Goal: Transaction & Acquisition: Purchase product/service

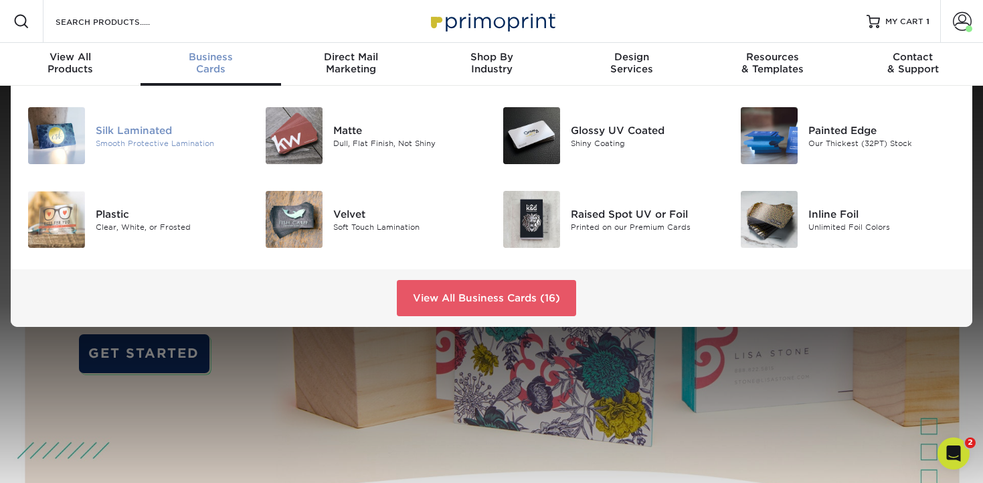
click at [94, 126] on div at bounding box center [56, 135] width 79 height 57
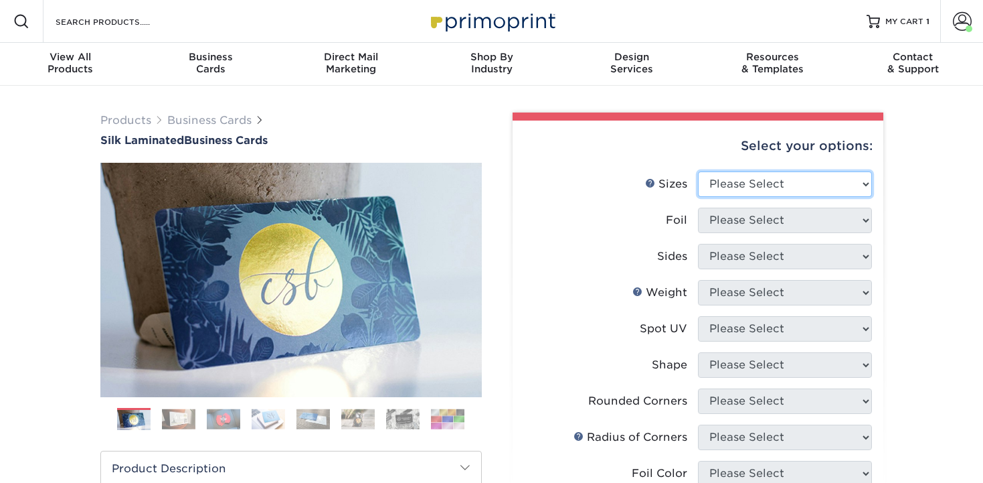
click at [750, 179] on select "Please Select 1.5" x 3.5" - Mini 1.75" x 3.5" - Mini 2" x 2" - Square 2" x 3" -…" at bounding box center [785, 183] width 174 height 25
select select "2.00x3.50"
click at [698, 171] on select "Please Select 1.5" x 3.5" - Mini 1.75" x 3.5" - Mini 2" x 2" - Square 2" x 3" -…" at bounding box center [785, 183] width 174 height 25
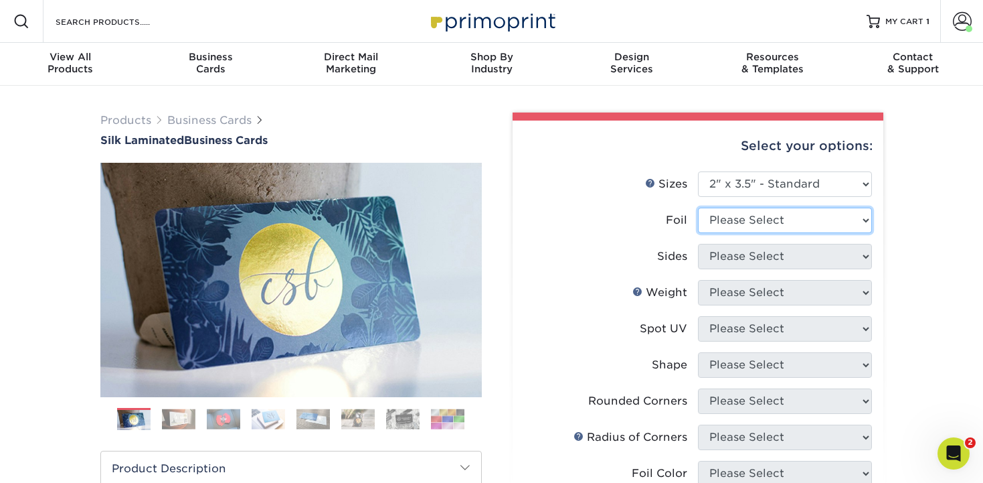
click at [732, 213] on select "Please Select Yes No" at bounding box center [785, 219] width 174 height 25
select select "0"
click at [698, 207] on select "Please Select Yes No" at bounding box center [785, 219] width 174 height 25
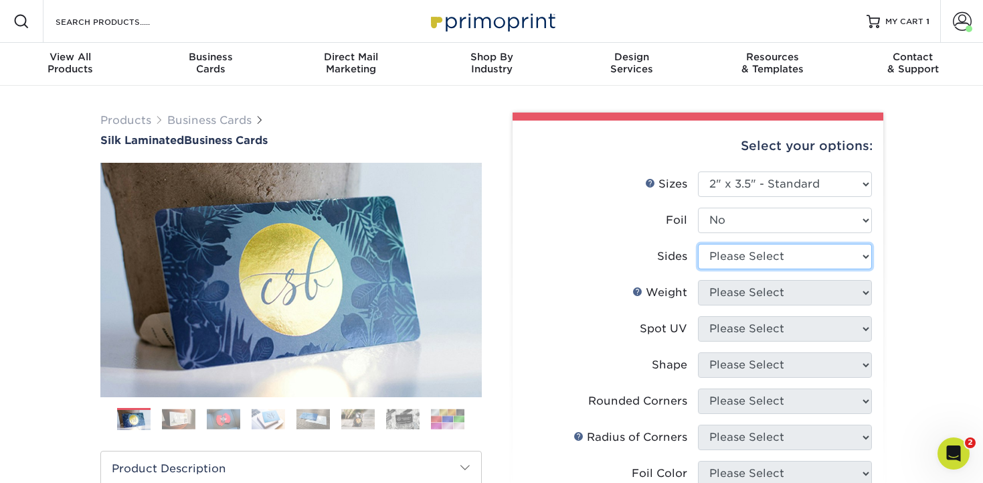
click at [728, 258] on select "Please Select Print Both Sides Print Front Only" at bounding box center [785, 256] width 174 height 25
select select "13abbda7-1d64-4f25-8bb2-c179b224825d"
click at [698, 244] on select "Please Select Print Both Sides Print Front Only" at bounding box center [785, 256] width 174 height 25
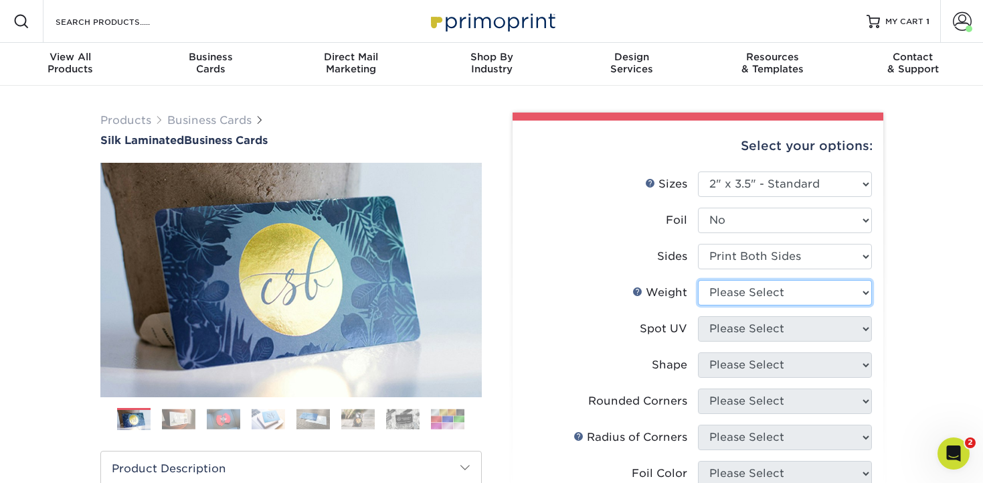
click at [730, 289] on select "Please Select 16PT" at bounding box center [785, 292] width 174 height 25
select select "16PT"
click at [698, 280] on select "Please Select 16PT" at bounding box center [785, 292] width 174 height 25
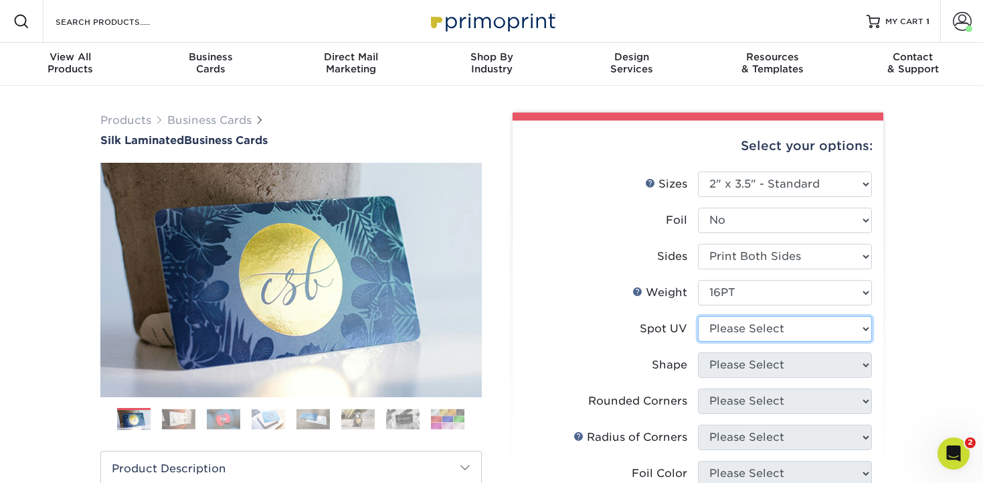
click at [730, 329] on select "Please Select No Spot UV Front and Back (Both Sides) Front Only Back Only" at bounding box center [785, 328] width 174 height 25
select select "3"
click at [698, 316] on select "Please Select No Spot UV Front and Back (Both Sides) Front Only Back Only" at bounding box center [785, 328] width 174 height 25
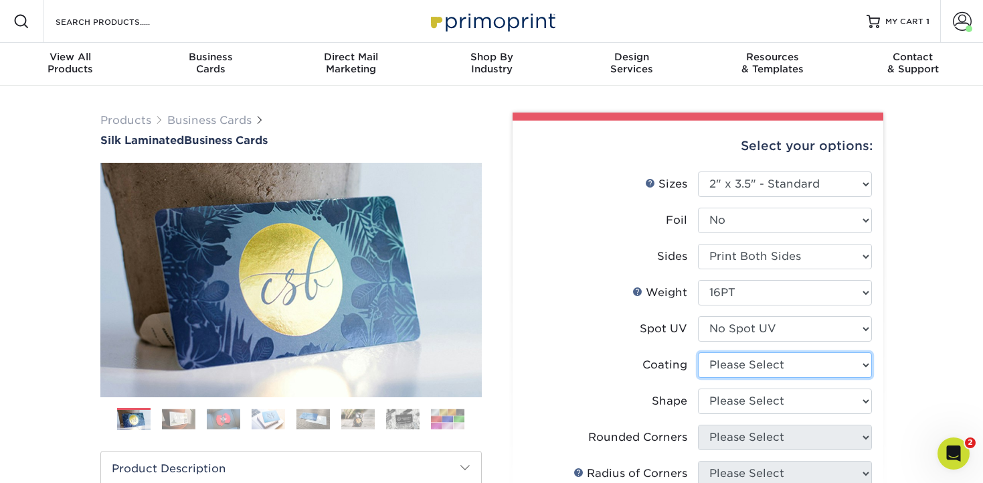
click at [730, 367] on select at bounding box center [785, 364] width 174 height 25
select select "3e7618de-abca-4bda-9f97-8b9129e913d8"
click at [698, 352] on select at bounding box center [785, 364] width 174 height 25
click at [0, 0] on div at bounding box center [0, 0] width 0 height 0
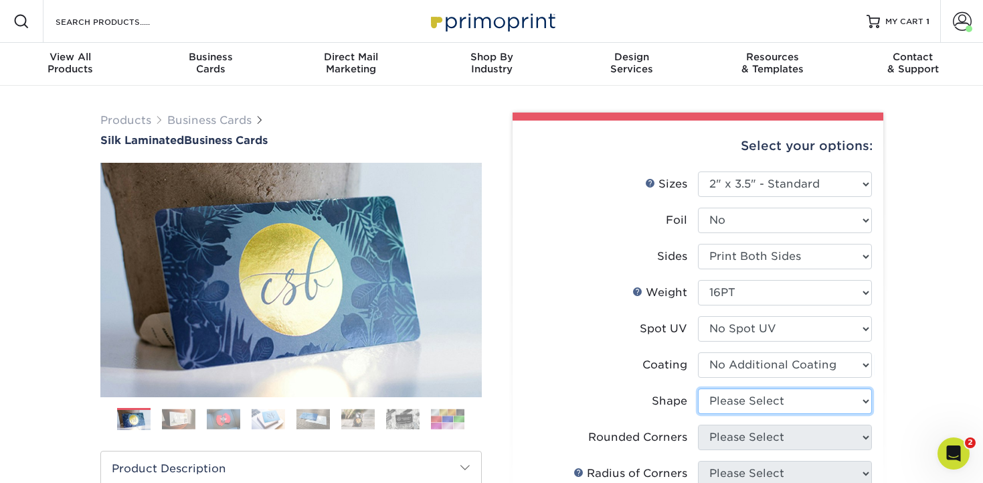
click at [731, 400] on select "Please Select Standard Oval" at bounding box center [785, 400] width 174 height 25
select select "standard"
click at [698, 388] on select "Please Select Standard Oval" at bounding box center [785, 400] width 174 height 25
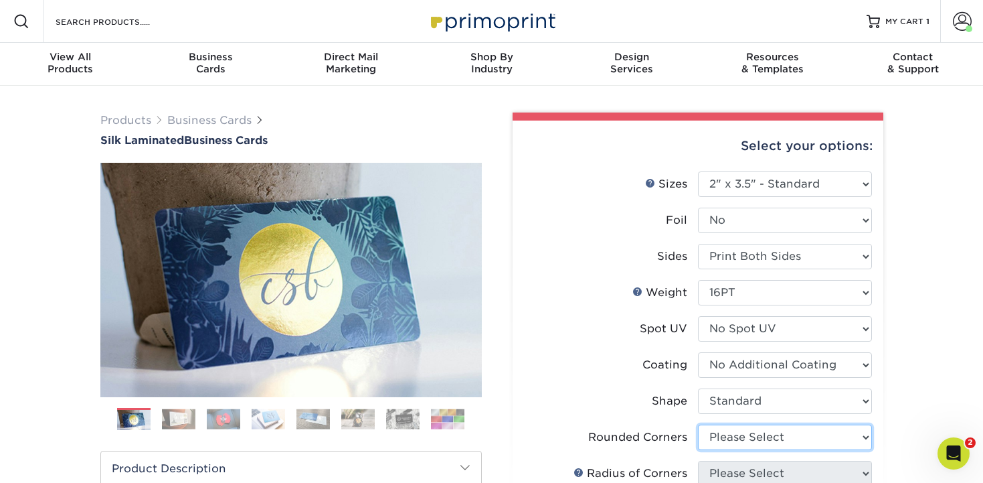
click at [726, 434] on select "Please Select Yes - Round 2 Corners Yes - Round 4 Corners No" at bounding box center [785, 436] width 174 height 25
select select "0"
click at [698, 424] on select "Please Select Yes - Round 2 Corners Yes - Round 4 Corners No" at bounding box center [785, 436] width 174 height 25
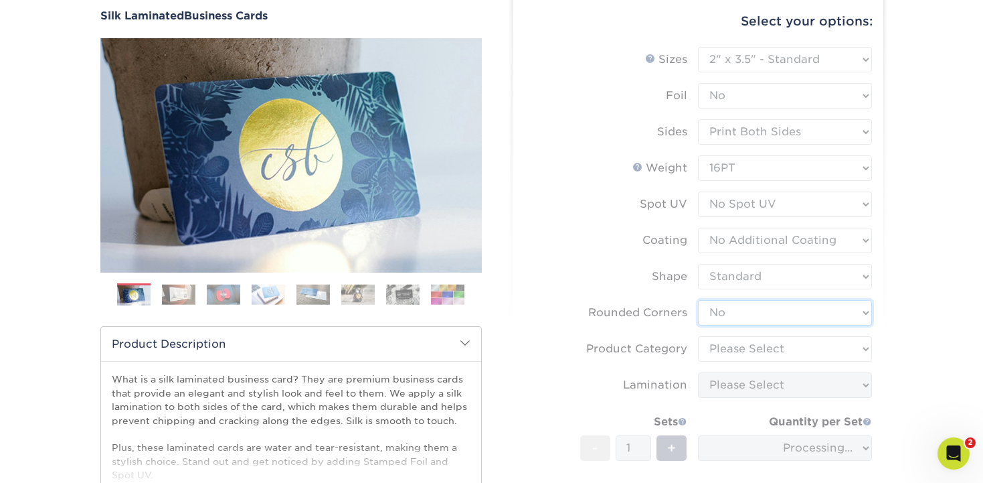
scroll to position [143, 0]
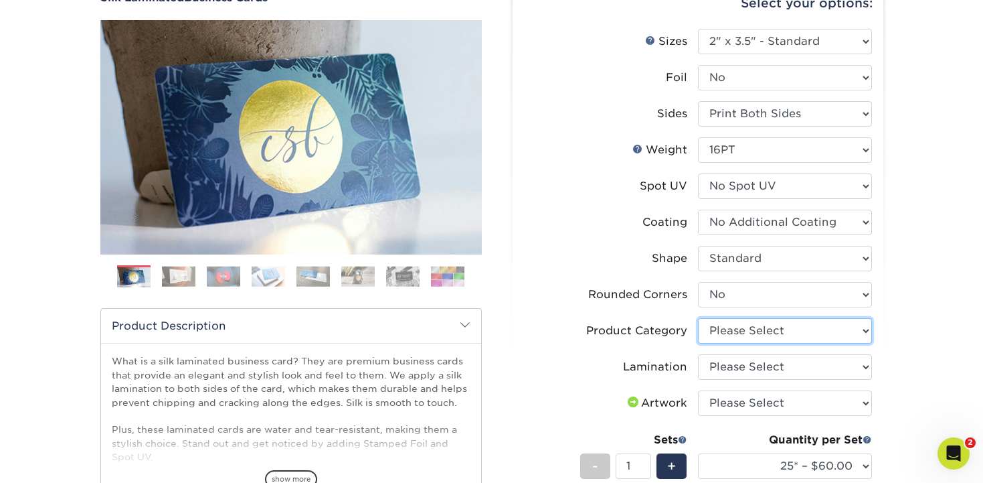
click at [711, 331] on select "Please Select Business Cards" at bounding box center [785, 330] width 174 height 25
select select "3b5148f1-0588-4f88-a218-97bcfdce65c1"
click at [698, 318] on select "Please Select Business Cards" at bounding box center [785, 330] width 174 height 25
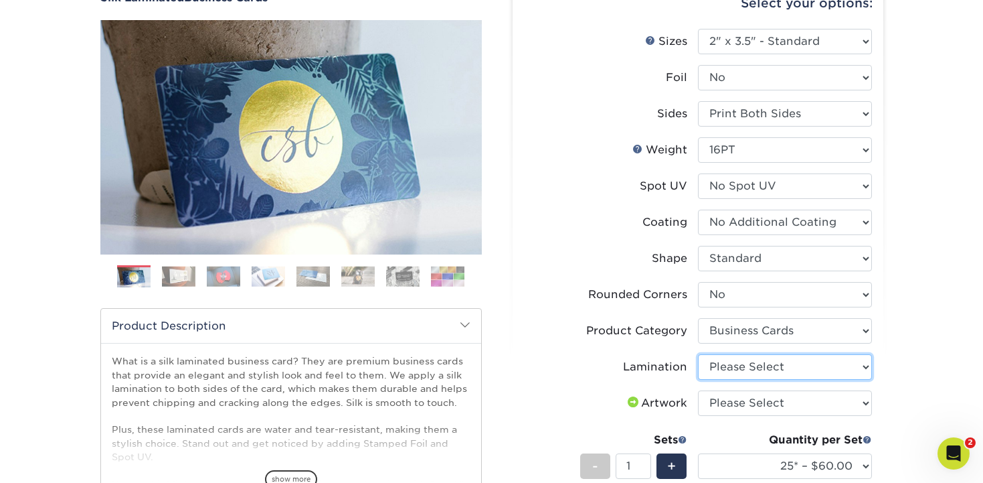
click at [717, 362] on select "Please Select Silk" at bounding box center [785, 366] width 174 height 25
select select "ccacb42f-45f7-42d3-bbd3-7c8421cf37f0"
click at [698, 354] on select "Please Select Silk" at bounding box center [785, 366] width 174 height 25
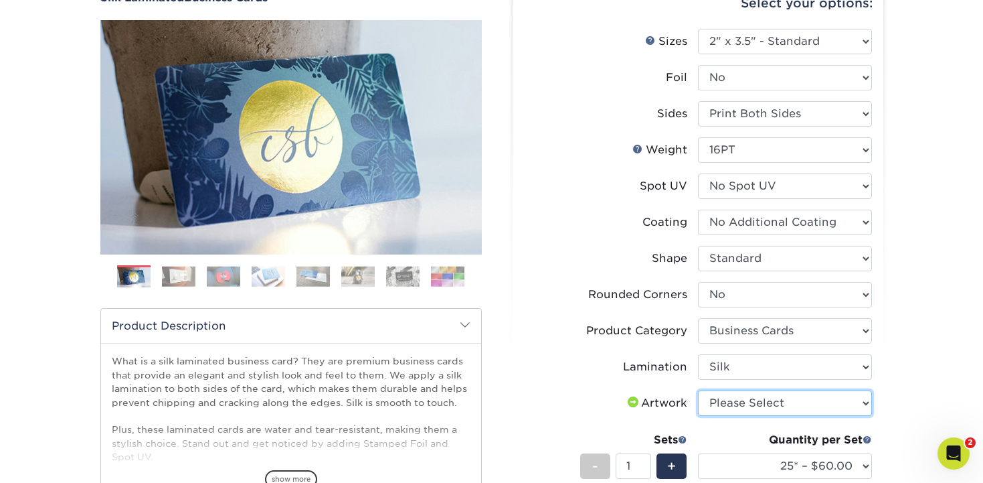
click at [736, 405] on select "Please Select I will upload files I need a design - $100" at bounding box center [785, 402] width 174 height 25
select select "upload"
click at [698, 390] on select "Please Select I will upload files I need a design - $100" at bounding box center [785, 402] width 174 height 25
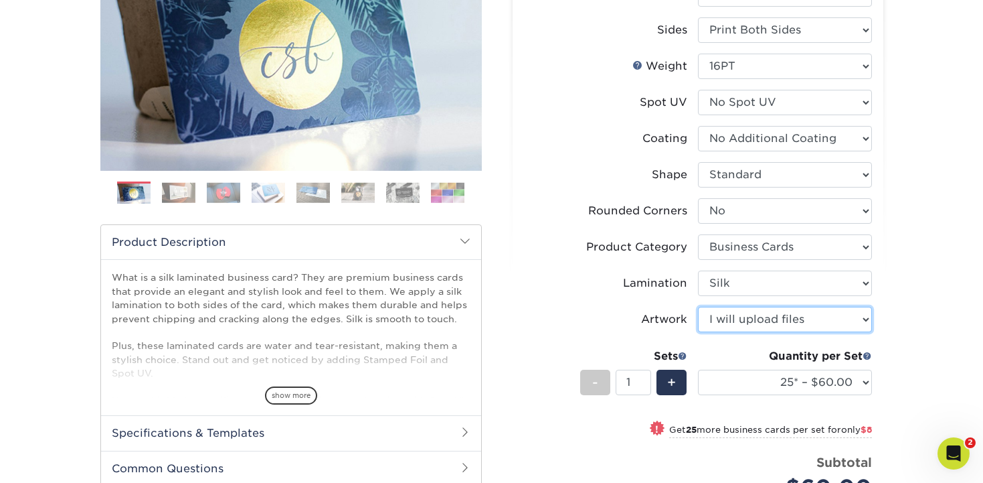
scroll to position [242, 0]
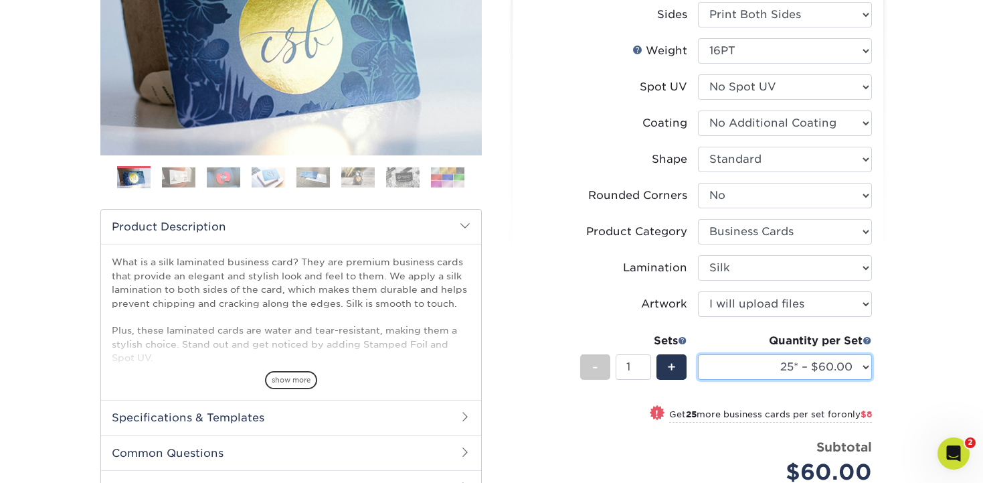
click at [781, 369] on select "25* – $60.00 50* – $68.00 75* – $76.00 100* – $84.00 250* – $92.00 500 – $96.00…" at bounding box center [785, 366] width 174 height 25
select select "500 – $96.00"
click at [698, 354] on select "25* – $60.00 50* – $68.00 75* – $76.00 100* – $84.00 250* – $92.00 500 – $96.00…" at bounding box center [785, 366] width 174 height 25
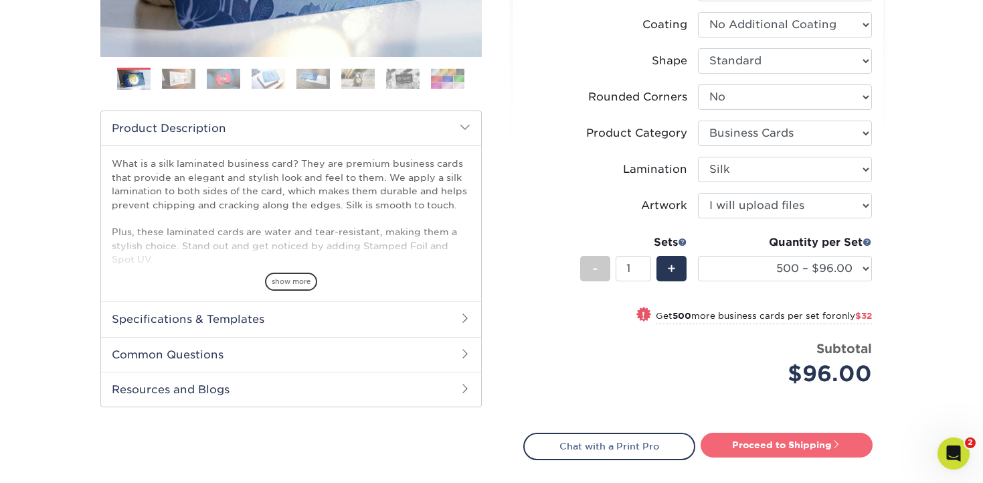
click at [795, 446] on link "Proceed to Shipping" at bounding box center [787, 444] width 172 height 24
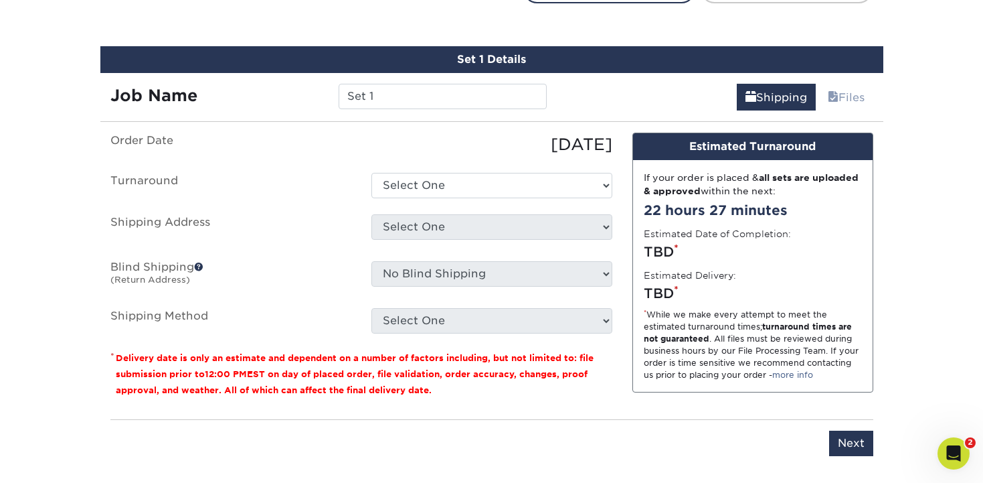
scroll to position [809, 0]
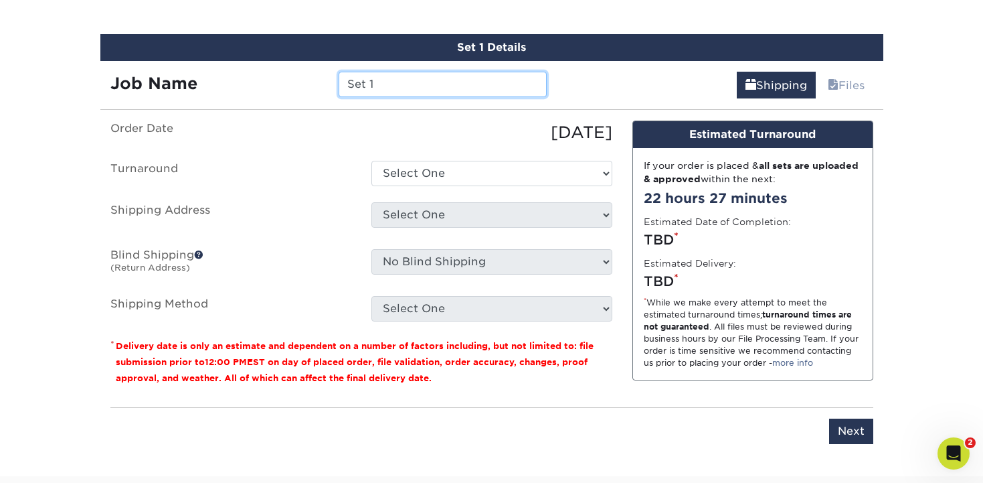
click at [429, 75] on input "Set 1" at bounding box center [443, 84] width 208 height 25
type input "R"
click at [374, 83] on input "WT- Ralph Bravata" at bounding box center [443, 84] width 208 height 25
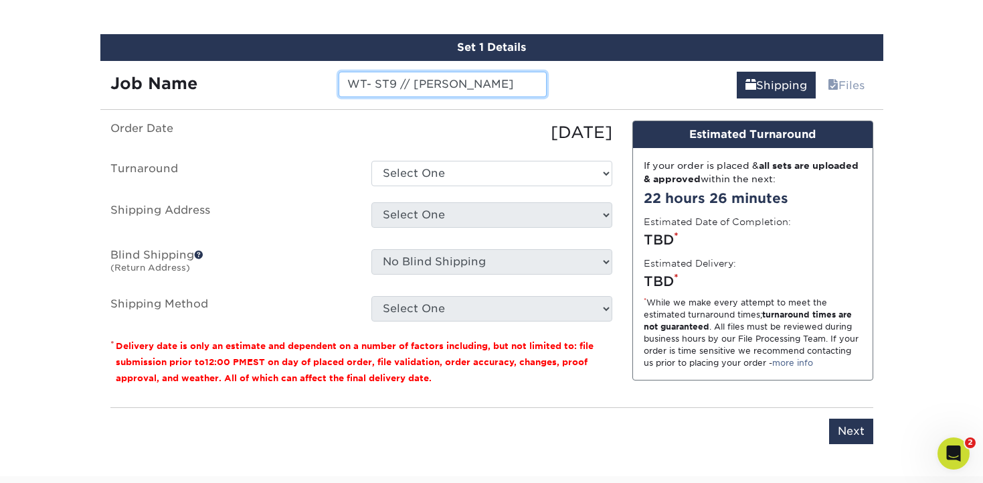
type input "WT- ST9 // [PERSON_NAME]"
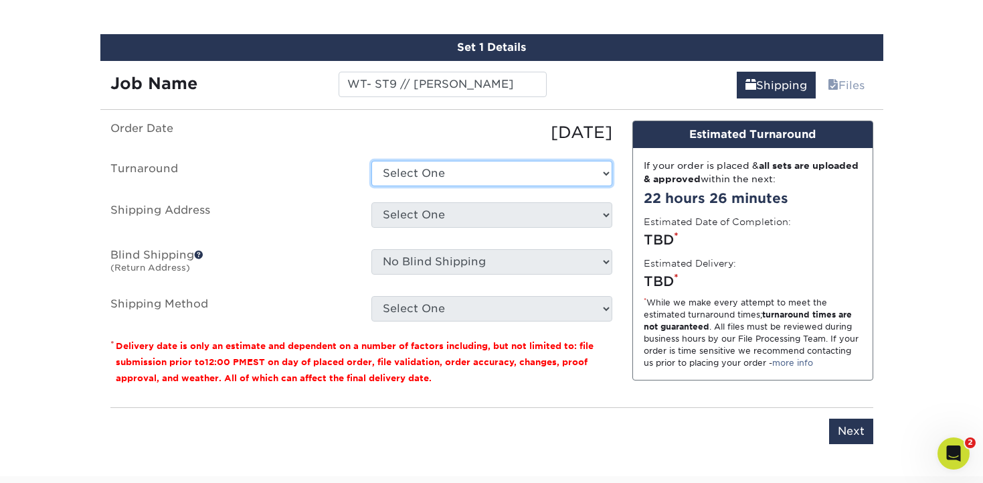
click at [489, 171] on select "Select One 2-4 Business Days 2 Day Next Business Day" at bounding box center [491, 173] width 241 height 25
select select "daeee239-1cf4-403f-860f-e366b9ee29d2"
click at [371, 161] on select "Select One 2-4 Business Days 2 Day Next Business Day" at bounding box center [491, 173] width 241 height 25
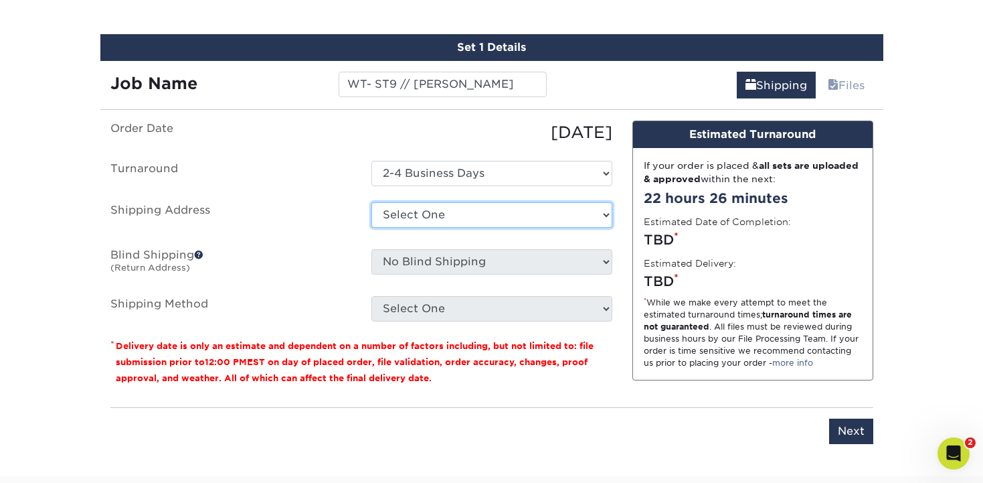
click at [473, 215] on select "Select One Bluffton, OH EPS EPS- Hudsonville JIS Tire Lebanon, TN Mobile Pallet…" at bounding box center [491, 214] width 241 height 25
select select "139907"
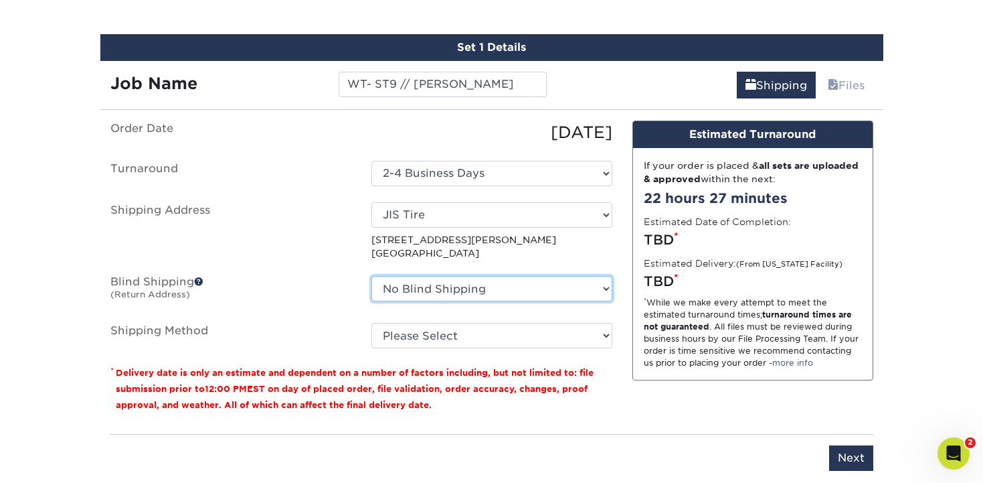
click at [487, 285] on select "No Blind Shipping Bluffton, OH EPS EPS- Hudsonville JIS Tire Lebanon, TN Mobile…" at bounding box center [491, 288] width 241 height 25
select select "263254"
click at [371, 276] on select "No Blind Shipping Bluffton, OH EPS EPS- Hudsonville JIS Tire Lebanon, TN Mobile…" at bounding box center [491, 288] width 241 height 25
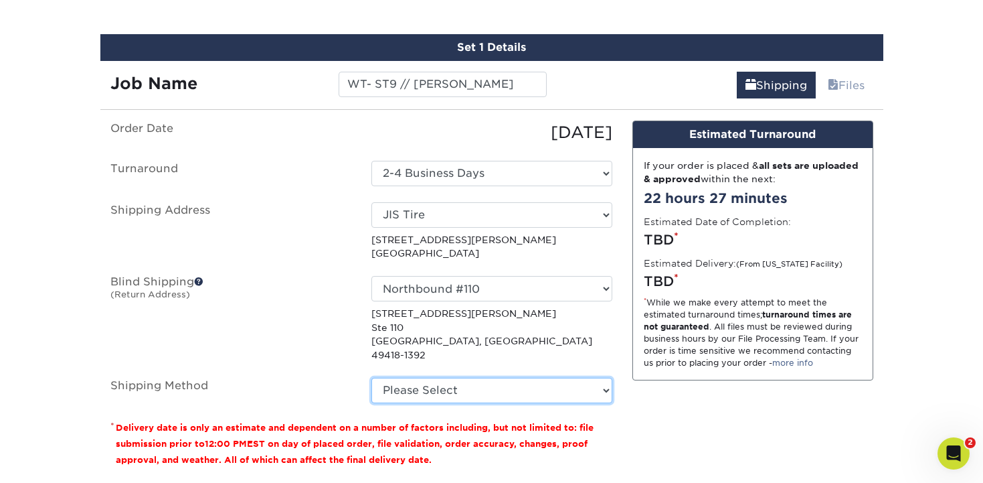
click at [438, 377] on select "Please Select Ground Shipping (+$8.96) 3 Day Shipping Service (+$18.68) 2 Day A…" at bounding box center [491, 389] width 241 height 25
select select "03"
click at [371, 377] on select "Please Select Ground Shipping (+$8.96) 3 Day Shipping Service (+$18.68) 2 Day A…" at bounding box center [491, 389] width 241 height 25
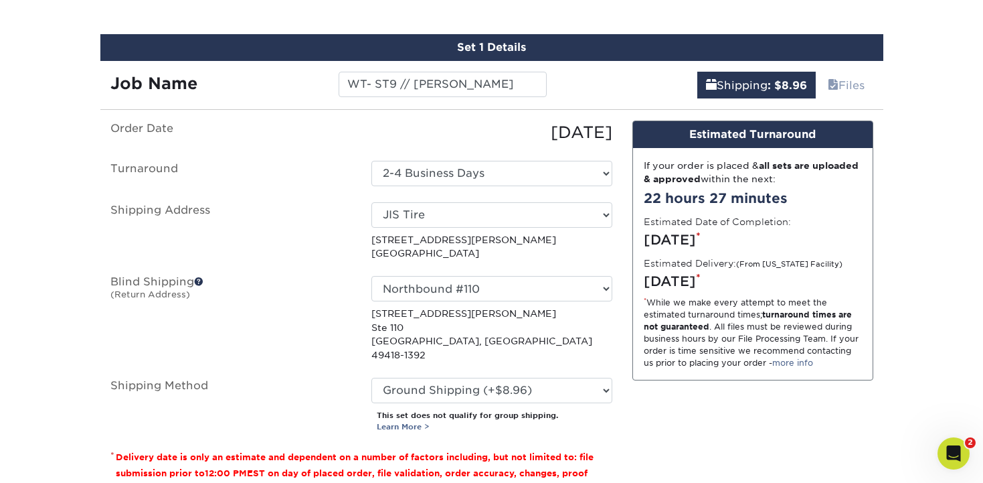
click at [716, 440] on div "Design Estimated Turnaround If your order is placed & all sets are uploaded & a…" at bounding box center [752, 313] width 261 height 387
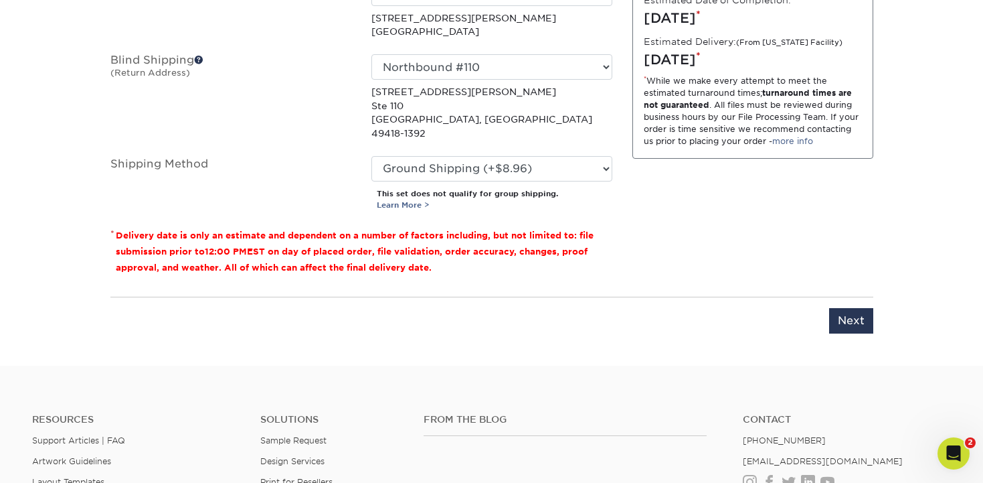
scroll to position [1060, 0]
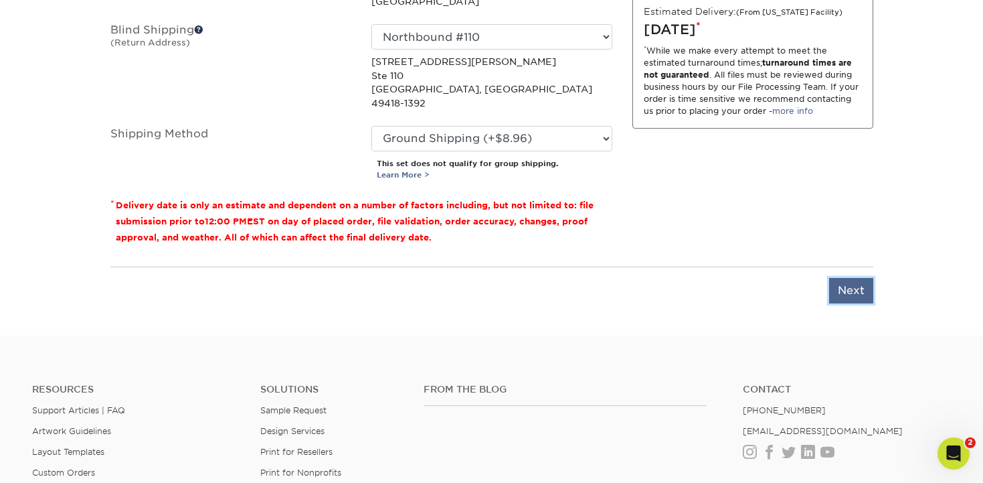
click at [839, 278] on input "Next" at bounding box center [851, 290] width 44 height 25
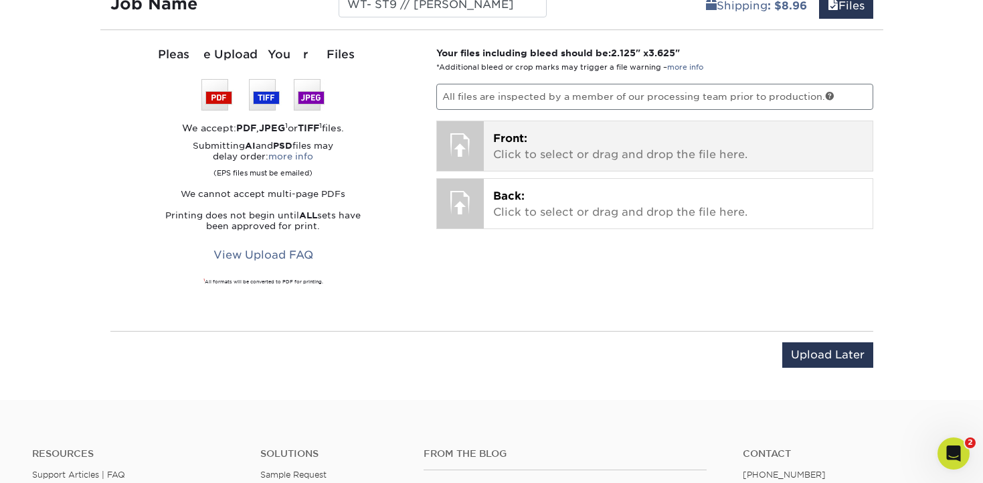
scroll to position [872, 0]
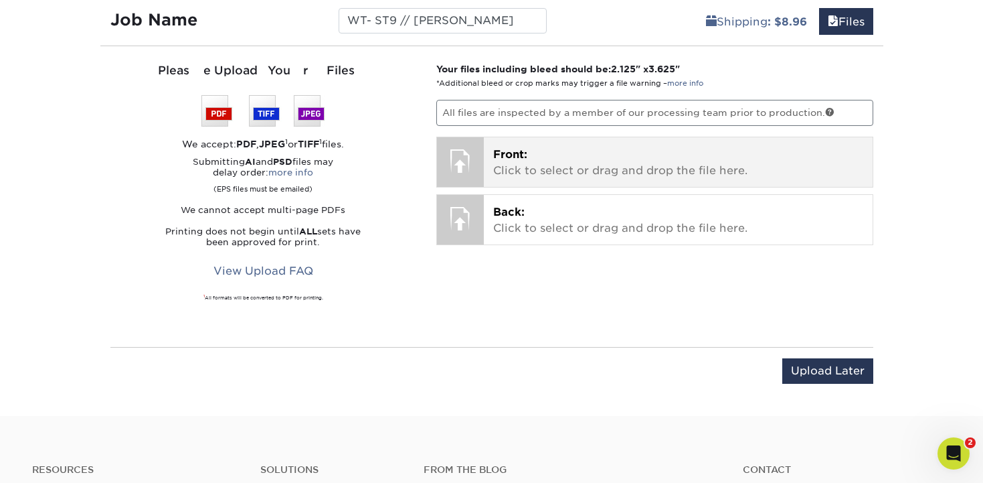
click at [554, 161] on p "Front: Click to select or drag and drop the file here." at bounding box center [678, 163] width 370 height 32
click at [582, 165] on p "Front: Click to select or drag and drop the file here." at bounding box center [678, 163] width 370 height 32
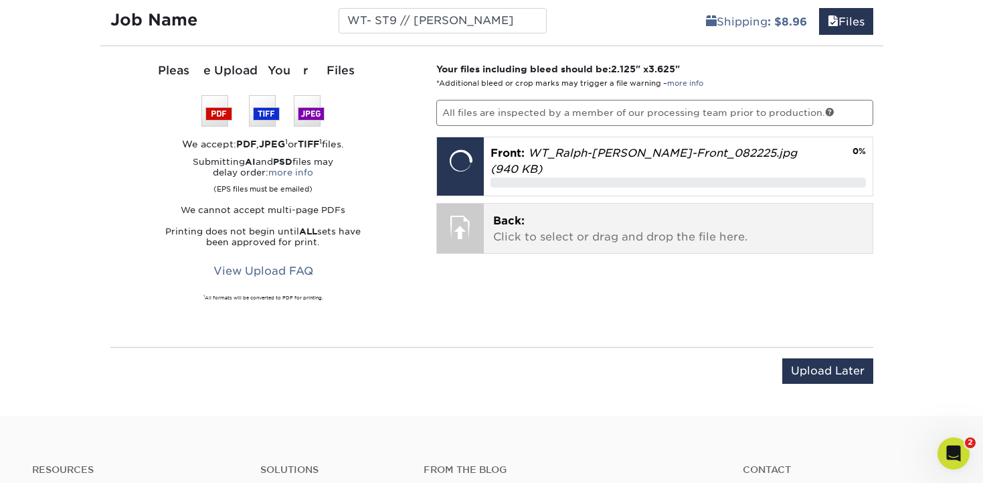
click at [504, 214] on span "Back:" at bounding box center [508, 220] width 31 height 13
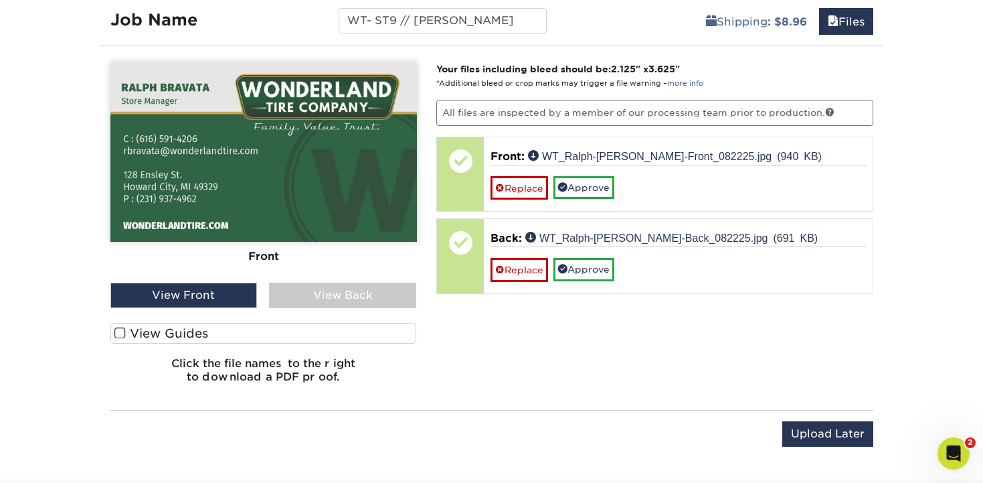
click at [323, 299] on div "View Back" at bounding box center [342, 294] width 147 height 25
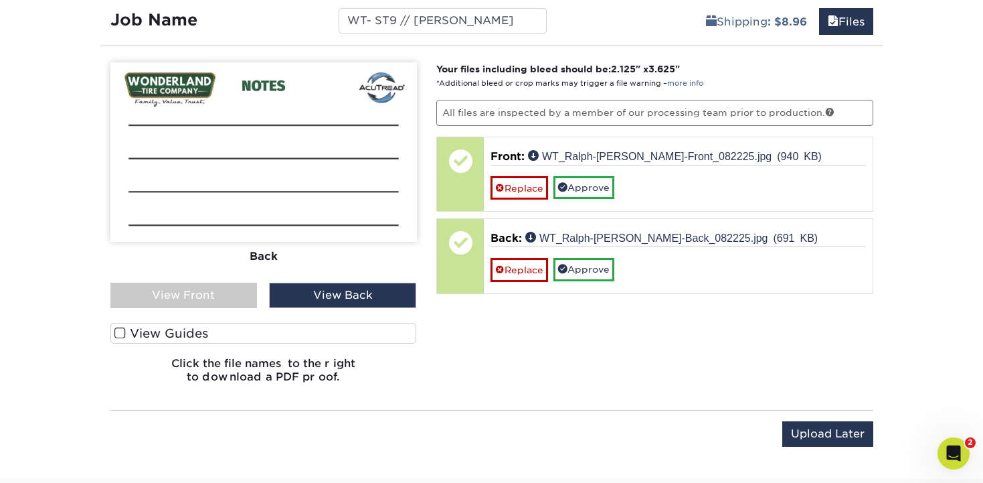
click at [195, 292] on div "View Front" at bounding box center [183, 294] width 147 height 25
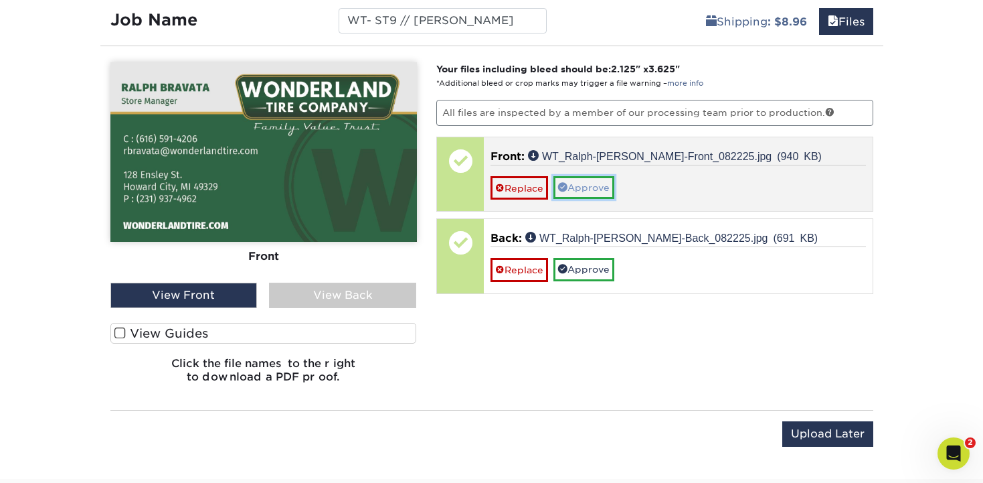
click at [562, 191] on link "Approve" at bounding box center [584, 187] width 61 height 23
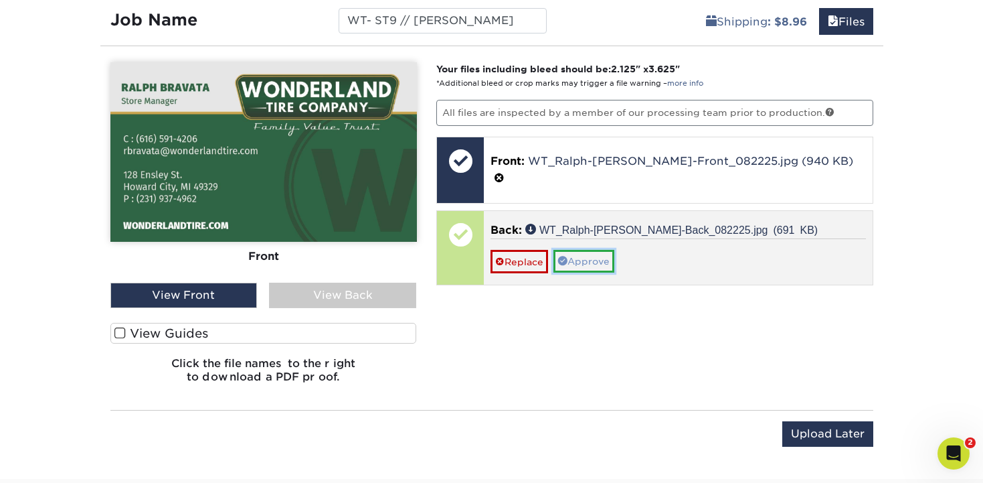
click at [582, 252] on link "Approve" at bounding box center [584, 261] width 61 height 23
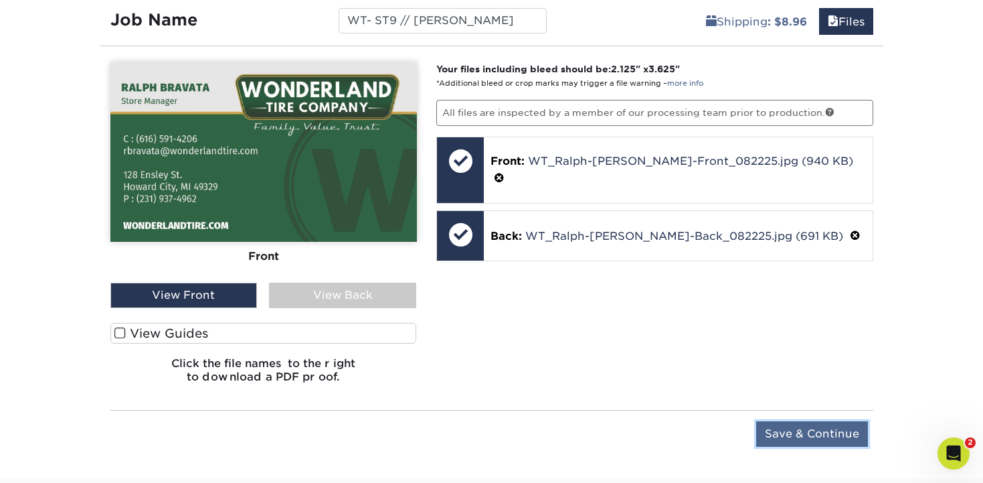
click at [823, 431] on input "Save & Continue" at bounding box center [812, 433] width 112 height 25
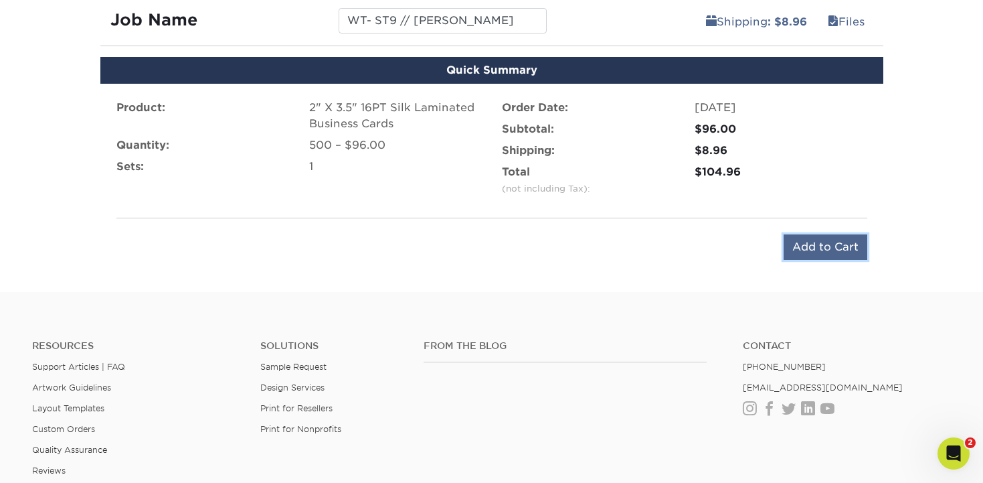
click at [827, 238] on input "Add to Cart" at bounding box center [826, 246] width 84 height 25
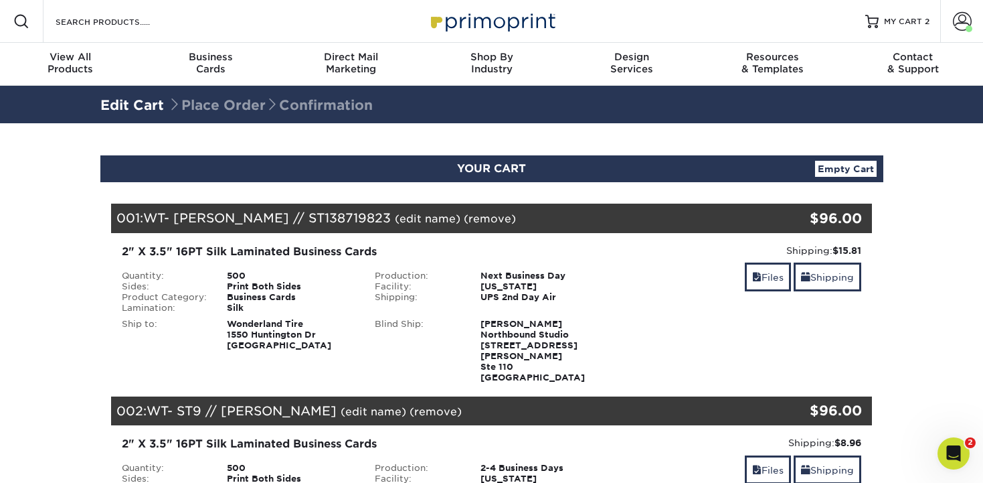
click at [464, 219] on link "(remove)" at bounding box center [490, 218] width 52 height 13
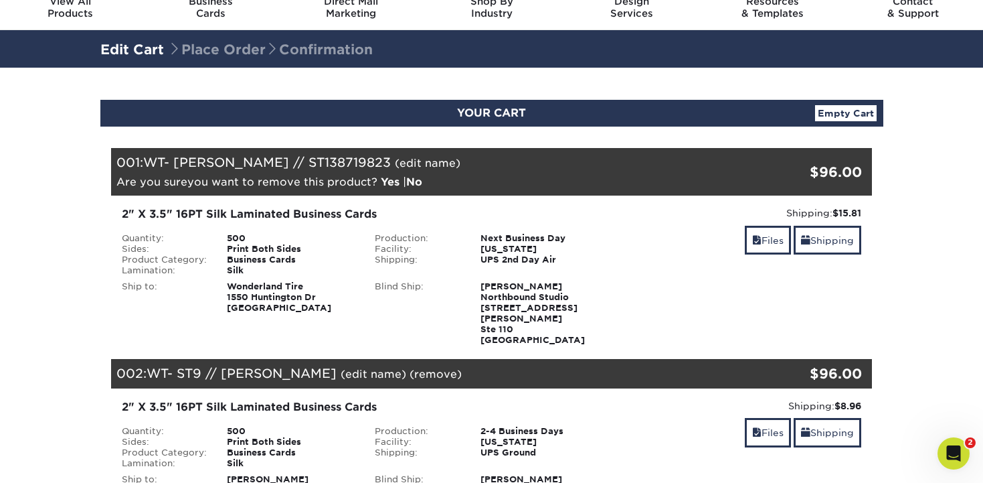
scroll to position [61, 0]
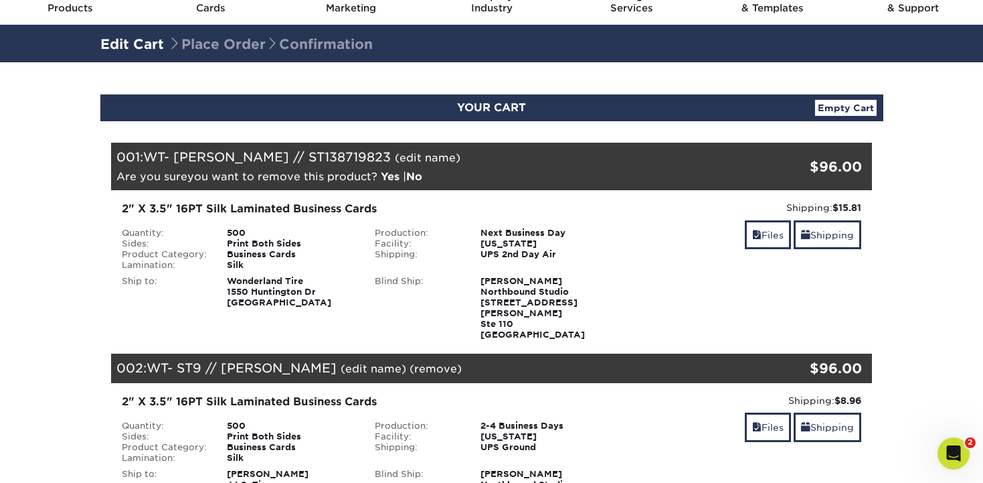
click at [400, 170] on link "Yes" at bounding box center [390, 176] width 19 height 13
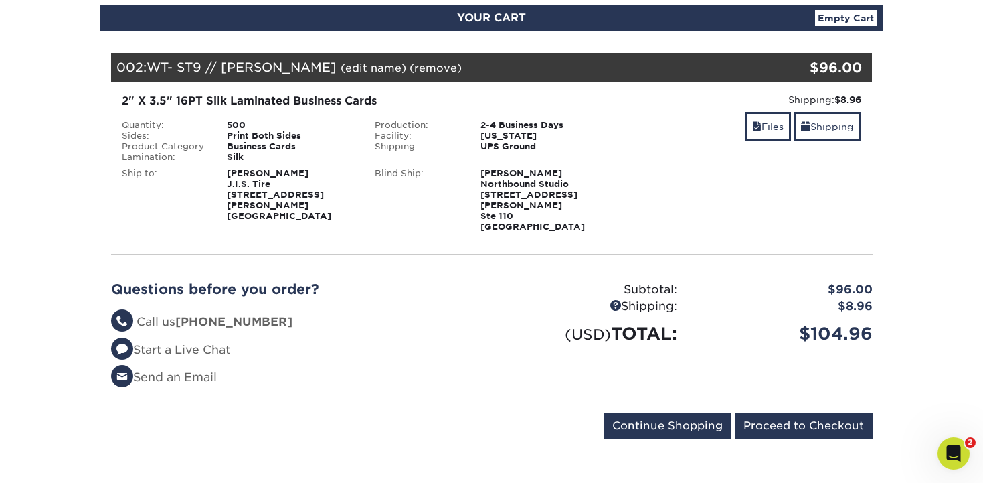
scroll to position [352, 0]
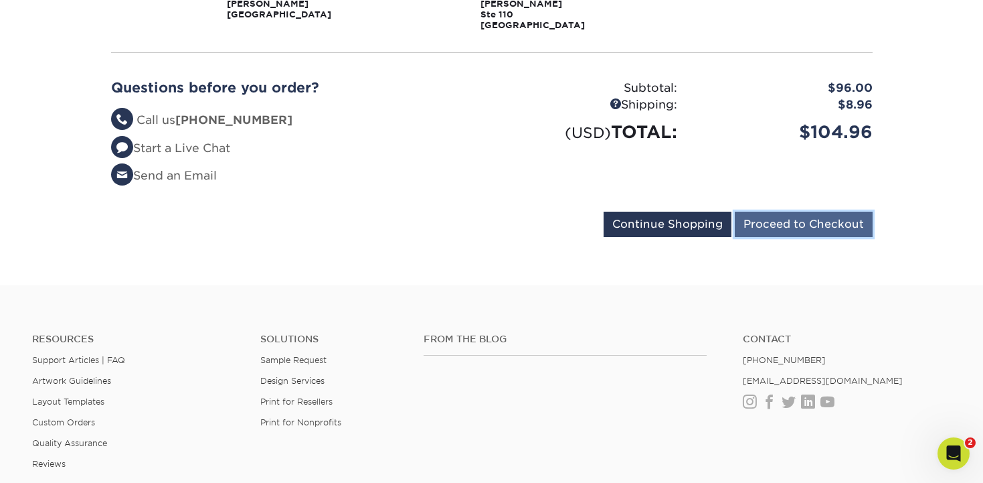
click at [824, 212] on input "Proceed to Checkout" at bounding box center [804, 223] width 138 height 25
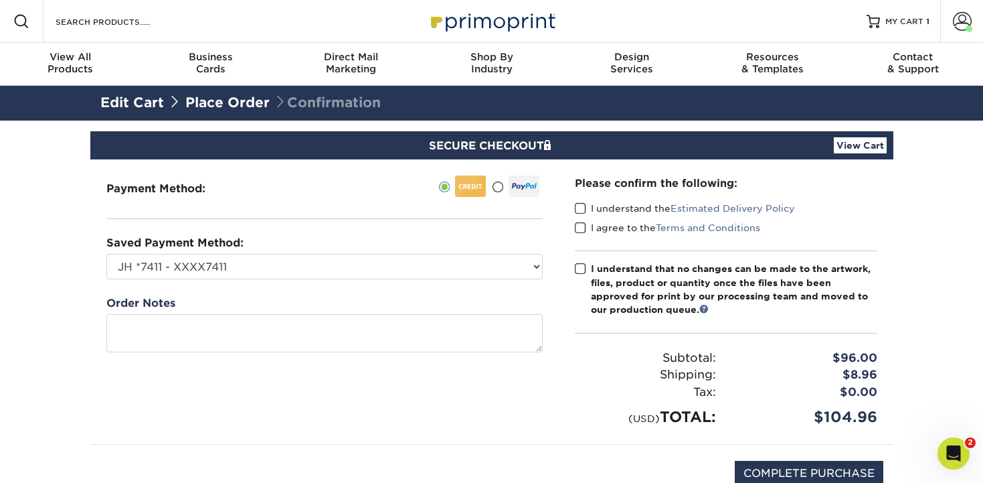
click at [583, 208] on span at bounding box center [580, 208] width 11 height 13
click at [0, 0] on input "I understand the Estimated Delivery Policy" at bounding box center [0, 0] width 0 height 0
click at [583, 229] on span at bounding box center [580, 228] width 11 height 13
click at [0, 0] on input "I agree to the Terms and Conditions" at bounding box center [0, 0] width 0 height 0
click at [578, 272] on span at bounding box center [580, 268] width 11 height 13
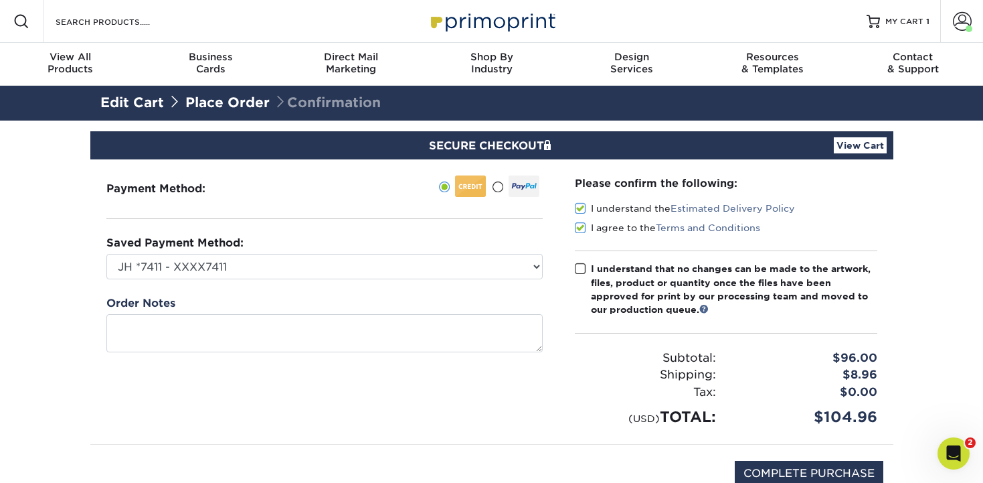
click at [0, 0] on input "I understand that no changes can be made to the artwork, files, product or quan…" at bounding box center [0, 0] width 0 height 0
click at [810, 462] on input "COMPLETE PURCHASE" at bounding box center [809, 472] width 149 height 25
type input "PROCESSING, PLEASE WAIT..."
